Goal: Find specific page/section: Find specific page/section

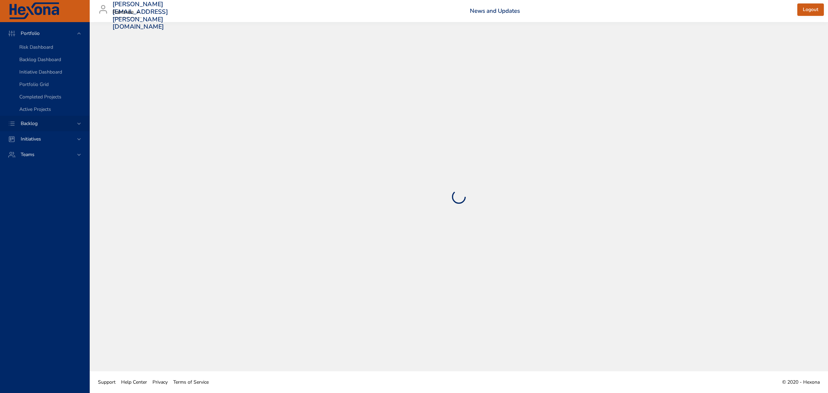
click at [79, 121] on icon at bounding box center [79, 123] width 7 height 7
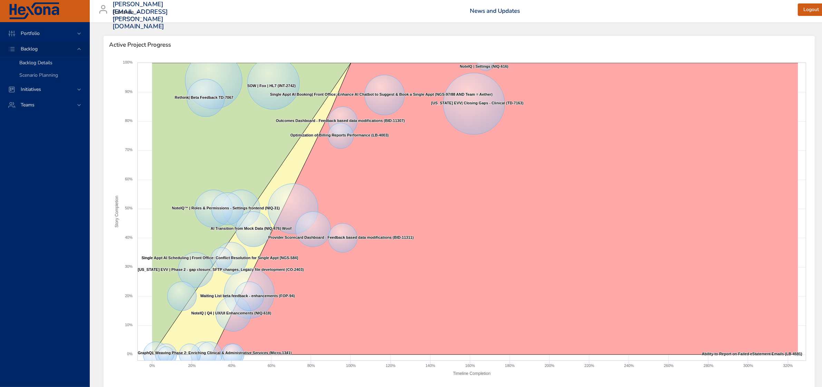
click at [44, 64] on span "Backlog Details" at bounding box center [35, 62] width 33 height 7
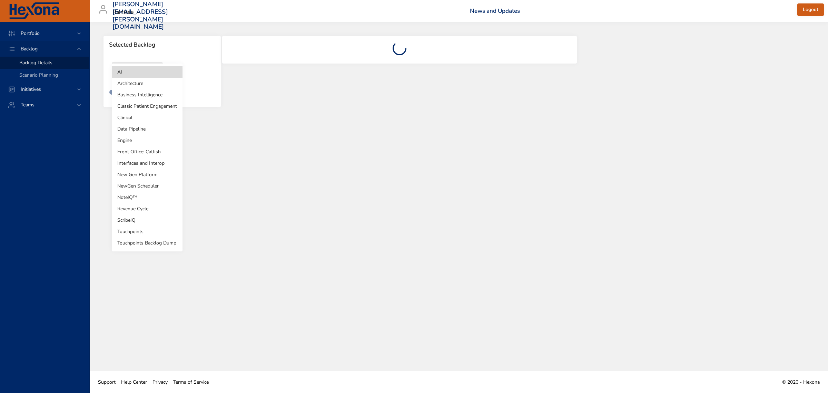
click at [154, 76] on body "Portfolio Backlog Backlog Details Scenario Planning Initiatives Teams [PERSON_N…" at bounding box center [414, 196] width 828 height 393
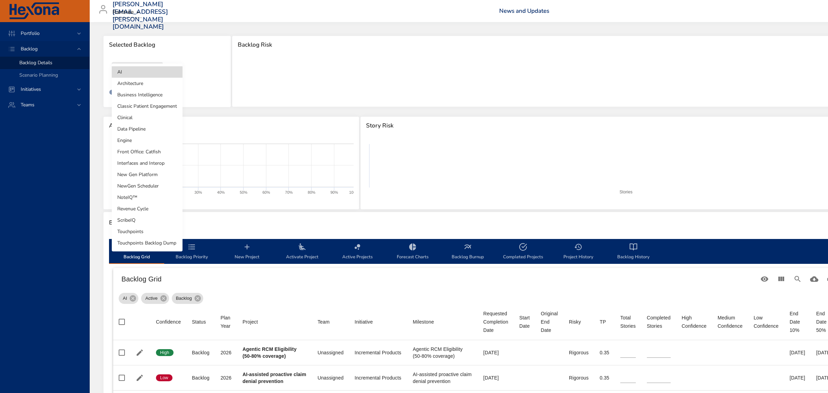
click at [146, 207] on li "Revenue Cycle" at bounding box center [147, 208] width 71 height 11
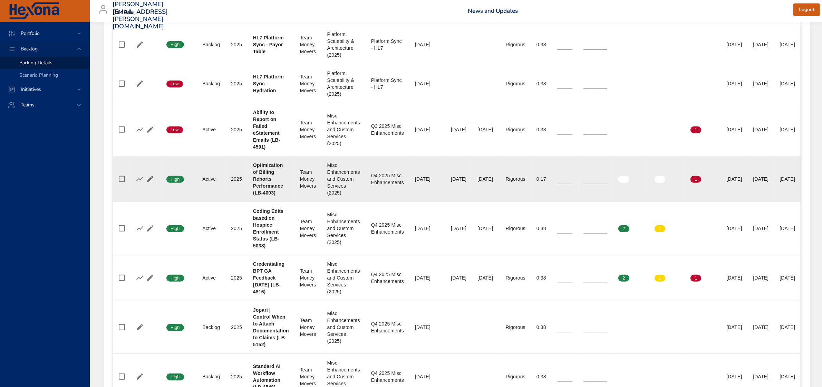
scroll to position [185, 0]
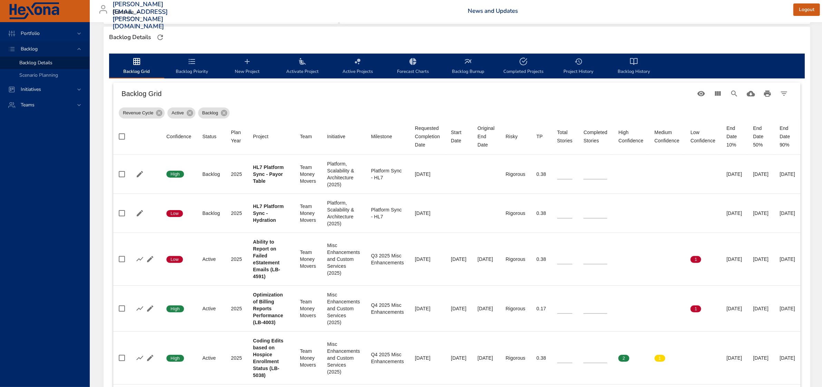
click at [183, 63] on span "Backlog Priority" at bounding box center [191, 66] width 47 height 18
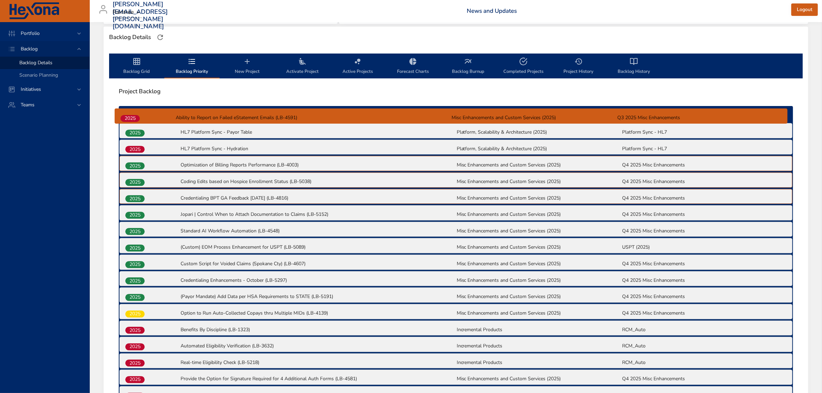
drag, startPoint x: 140, startPoint y: 149, endPoint x: 135, endPoint y: 117, distance: 33.1
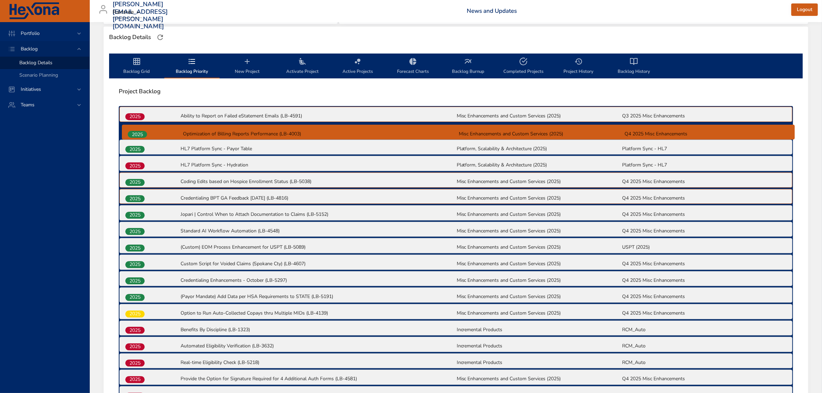
drag, startPoint x: 139, startPoint y: 166, endPoint x: 142, endPoint y: 133, distance: 33.2
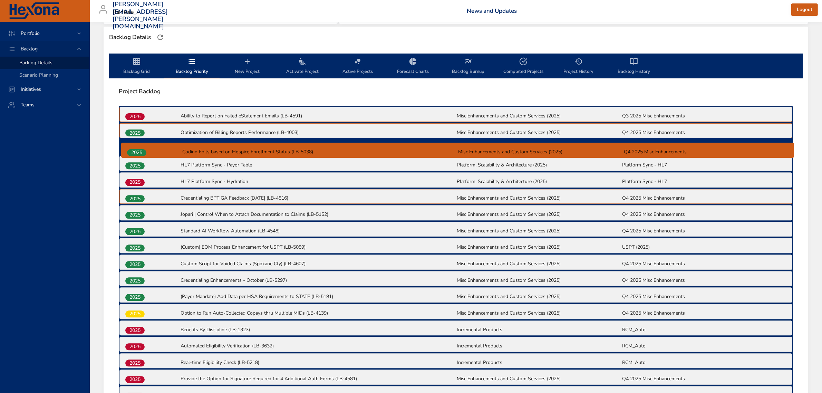
drag, startPoint x: 138, startPoint y: 183, endPoint x: 140, endPoint y: 151, distance: 32.5
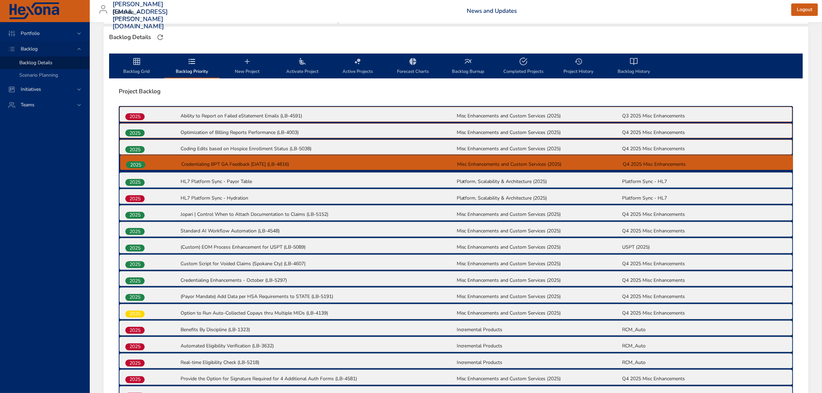
drag, startPoint x: 138, startPoint y: 199, endPoint x: 139, endPoint y: 164, distance: 35.2
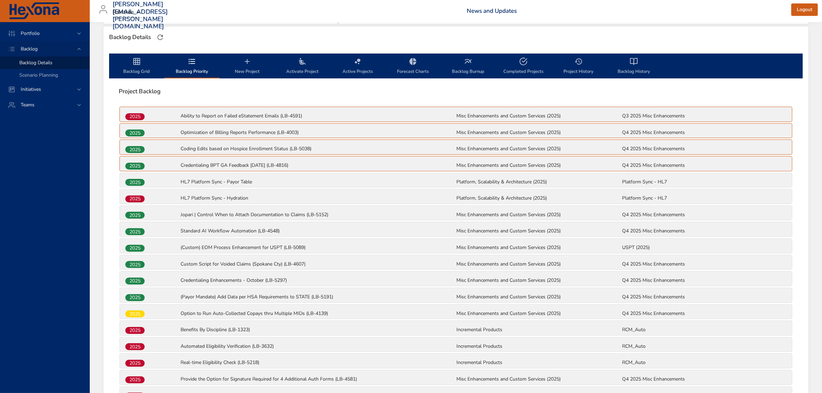
click at [142, 67] on span "Backlog Grid" at bounding box center [136, 66] width 47 height 18
